Goal: Task Accomplishment & Management: Complete application form

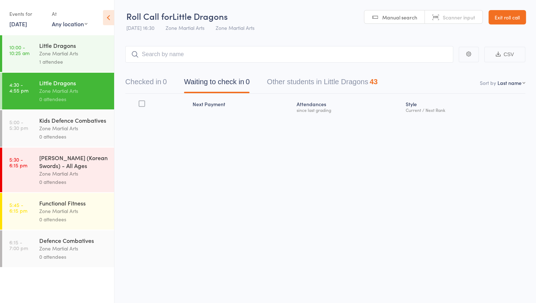
click at [179, 53] on input "search" at bounding box center [289, 54] width 328 height 17
type input "[PERSON_NAME]"
click at [177, 69] on div "[PERSON_NAME] Drop in" at bounding box center [289, 69] width 327 height 17
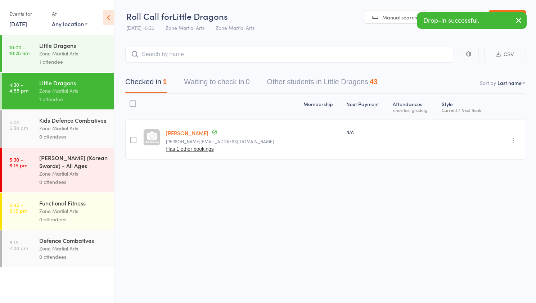
click at [180, 134] on link "[PERSON_NAME]" at bounding box center [187, 133] width 43 height 8
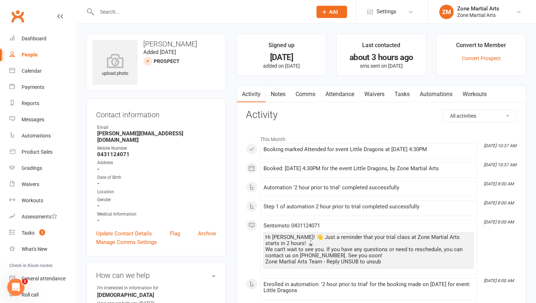
click at [374, 100] on link "Waivers" at bounding box center [375, 94] width 30 height 17
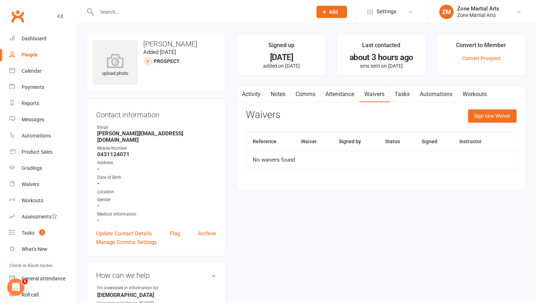
click at [312, 142] on th "Waiver" at bounding box center [314, 142] width 38 height 18
click at [309, 145] on th "Waiver" at bounding box center [314, 142] width 38 height 18
click at [489, 121] on button "Sign new Waiver" at bounding box center [492, 116] width 49 height 13
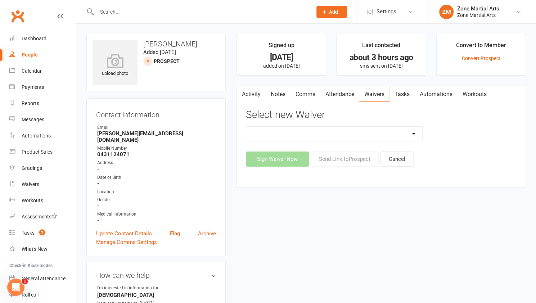
click at [416, 138] on select "Application Training Waiver New Direct Debit Authorisation New Student Waiver N…" at bounding box center [334, 134] width 176 height 14
select select "12991"
click at [246, 127] on select "Application Training Waiver New Direct Debit Authorisation New Student Waiver N…" at bounding box center [334, 134] width 176 height 14
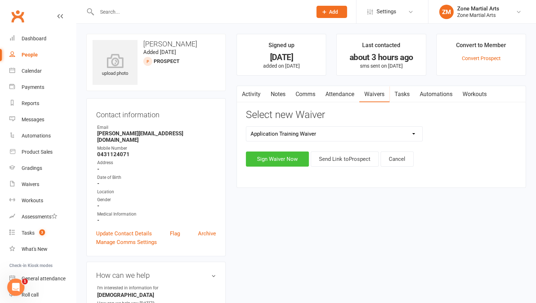
click at [285, 161] on button "Sign Waiver Now" at bounding box center [277, 159] width 63 height 15
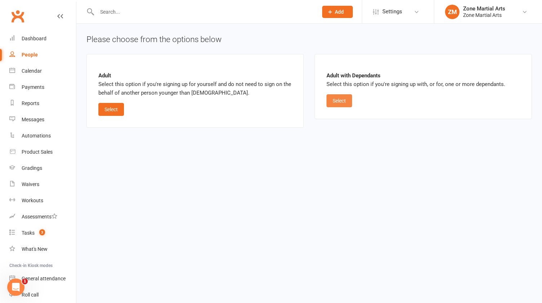
click at [347, 103] on button "Select" at bounding box center [339, 100] width 26 height 13
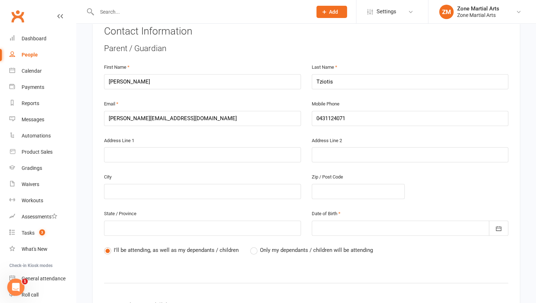
scroll to position [169, 0]
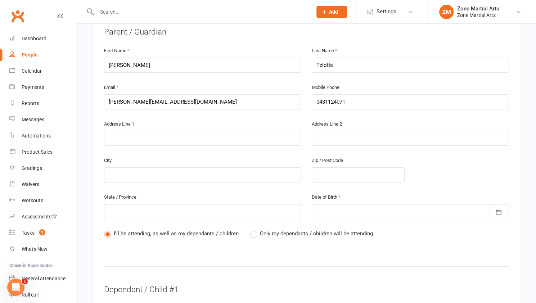
click at [277, 229] on span "Only my dependants / children will be attending" at bounding box center [316, 233] width 113 height 8
click at [255, 229] on input "Only my dependants / children will be attending" at bounding box center [252, 229] width 5 height 0
click at [327, 204] on div at bounding box center [410, 211] width 197 height 15
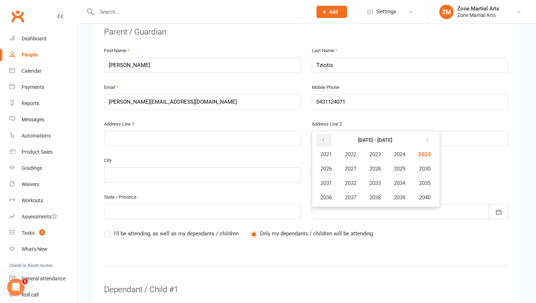
click at [326, 134] on button "button" at bounding box center [323, 140] width 15 height 13
click at [432, 134] on button "button" at bounding box center [426, 140] width 15 height 13
click at [428, 162] on button "1990" at bounding box center [424, 169] width 24 height 14
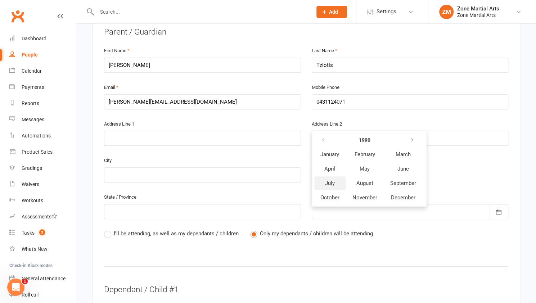
click at [336, 177] on button "July" at bounding box center [329, 184] width 31 height 14
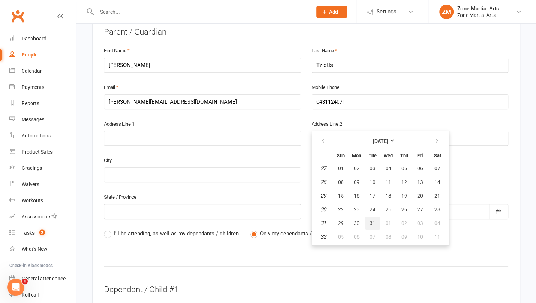
click at [371, 220] on span "31" at bounding box center [373, 223] width 6 height 6
type input "31 Jul 1990"
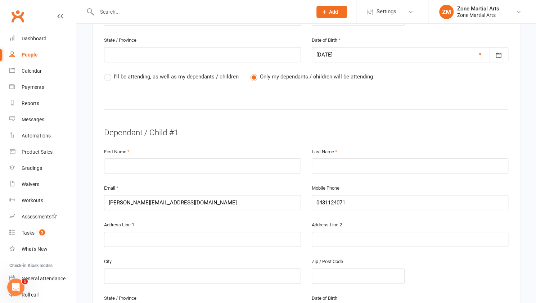
scroll to position [329, 0]
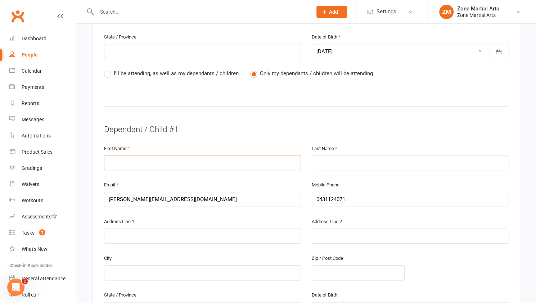
click at [264, 155] on input "text" at bounding box center [202, 162] width 197 height 15
type input "Aythan"
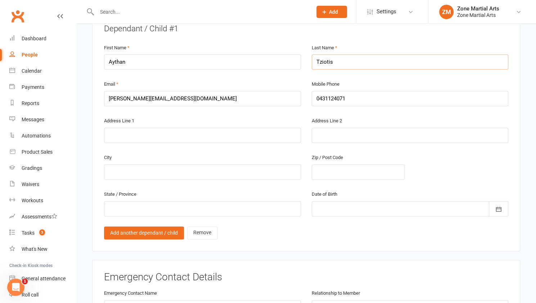
type input "Tziotis"
click at [325, 201] on div at bounding box center [410, 208] width 197 height 15
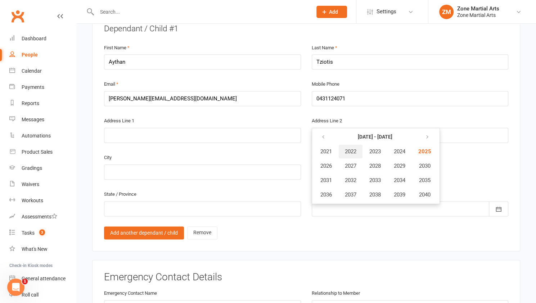
click at [354, 148] on span "2022" at bounding box center [351, 151] width 12 height 6
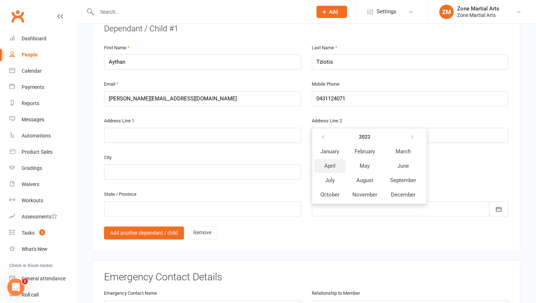
click at [336, 159] on button "April" at bounding box center [329, 166] width 31 height 14
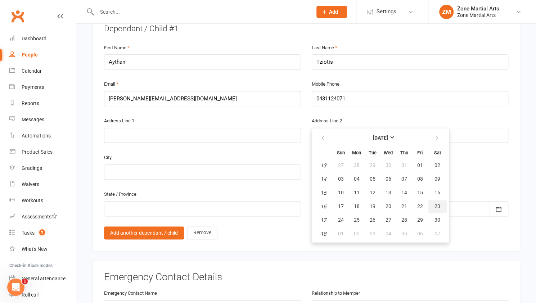
click at [437, 204] on span "23" at bounding box center [438, 207] width 6 height 6
type input "23 Apr 2022"
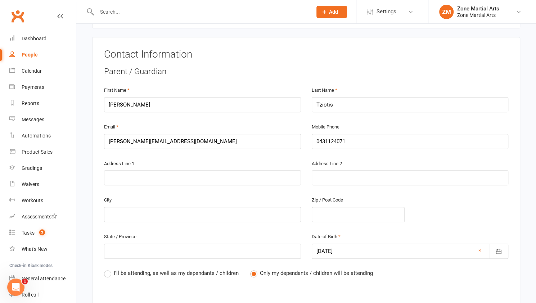
scroll to position [131, 0]
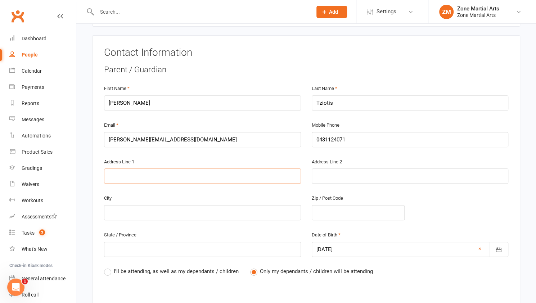
click at [270, 169] on input "text" at bounding box center [202, 176] width 197 height 15
type input "5"
type input "5/"
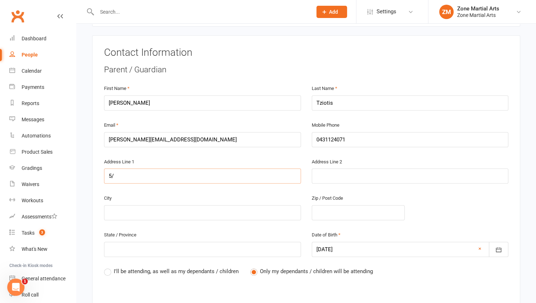
type input "5/8"
type input "5/87"
type input "5/87-"
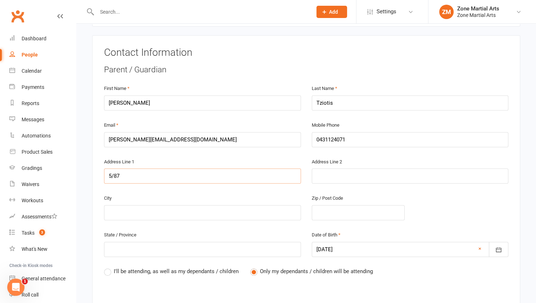
type input "5/87-"
type input "5/87-8"
type input "5/87-89"
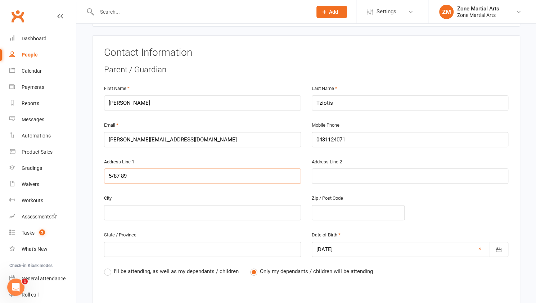
type input "5/87-89 N"
type input "5/87-89 Na"
type input "5/87-89 Nap"
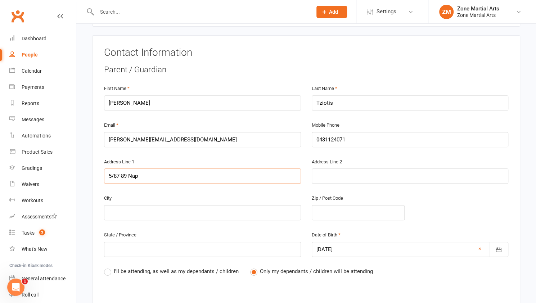
type input "5/87-89 Nap"
type input "5/87-89 Napo"
type input "5/87-89 Napol"
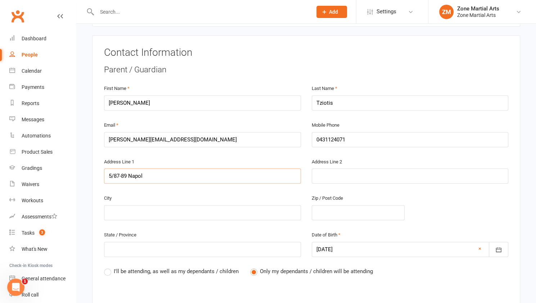
type input "5/87-89 Napole"
type input "5/87-89 Napoleo"
type input "5/87-89 Napoleon"
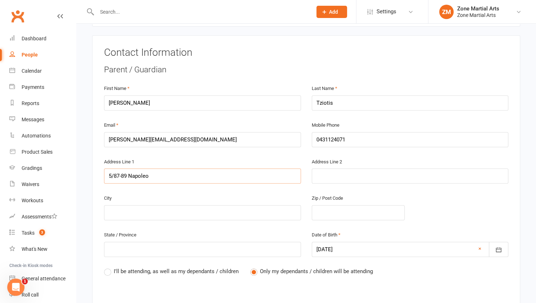
type input "5/87-89 Napoleon"
type input "5/87-89 Napoleon S"
type input "5/87-89 Napoleon St"
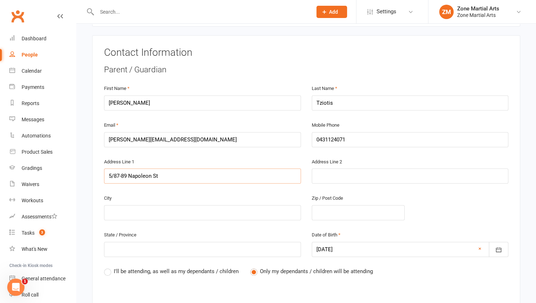
type input "5/87-89 Napoleon St"
type input "S"
type input "Sa"
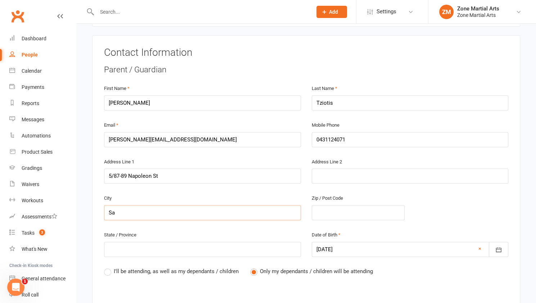
type input "San"
type input "Sans"
type input "Sans S"
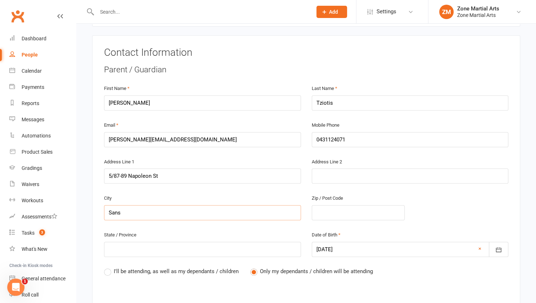
type input "Sans S"
type input "Sans So"
type input "Sans Sou"
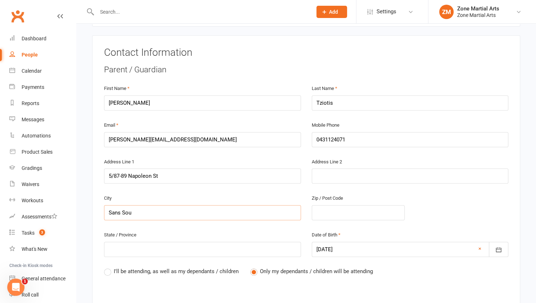
type input "Sans Souc"
type input "Sans Souci"
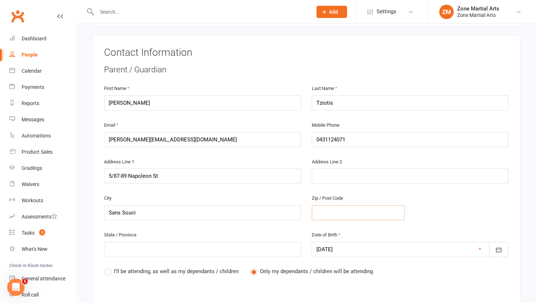
type input "2"
type input "22"
type input "221"
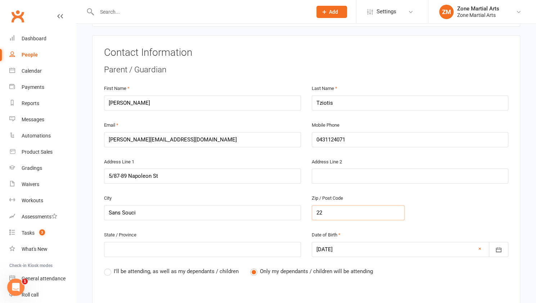
type input "221"
type input "2219"
type input "N"
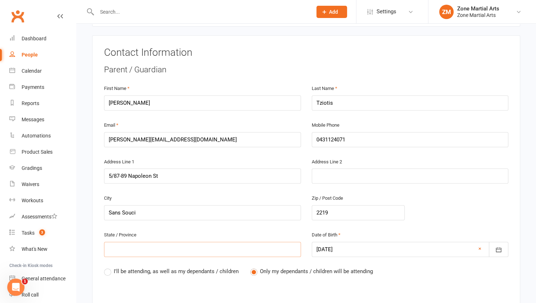
type input "N"
type input "NS"
type input "NSW"
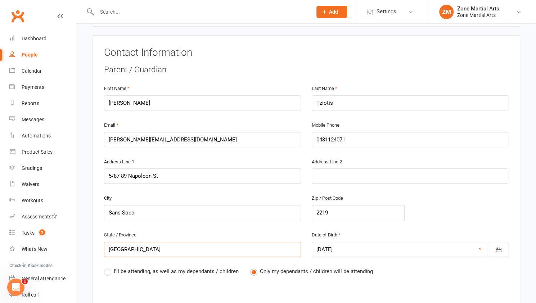
type input "NSW"
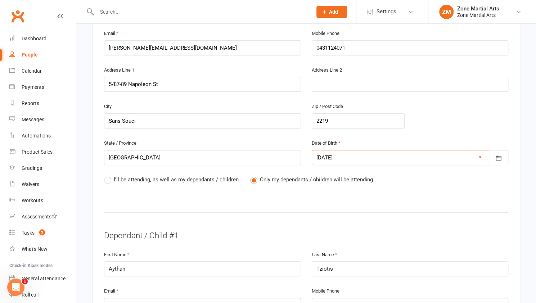
scroll to position [235, 0]
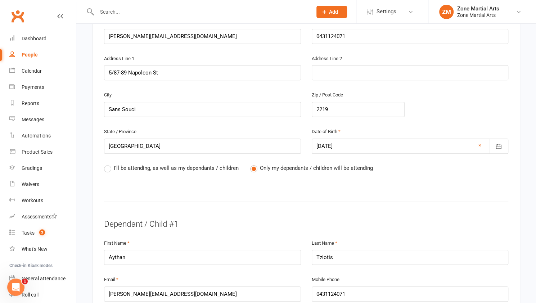
click at [312, 170] on div "Parent / Guardian First Name Chloe Last Name Tziotis Email chloe.tziotis@gmail.…" at bounding box center [306, 84] width 405 height 246
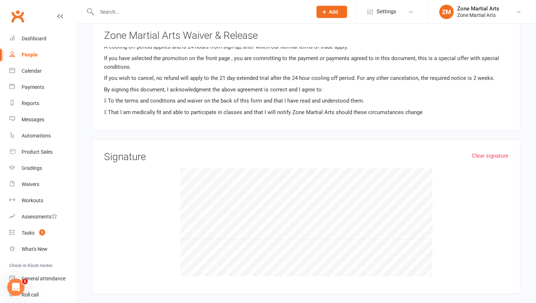
scroll to position [914, 0]
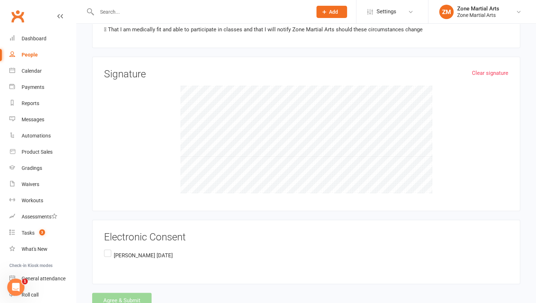
click at [109, 249] on label "Chloe Tziotis August 11th 2025" at bounding box center [138, 256] width 69 height 14
click at [109, 249] on input "Chloe Tziotis August 11th 2025" at bounding box center [106, 249] width 5 height 0
click at [148, 293] on button "Agree & Submit" at bounding box center [121, 300] width 59 height 15
